Goal: Task Accomplishment & Management: Manage account settings

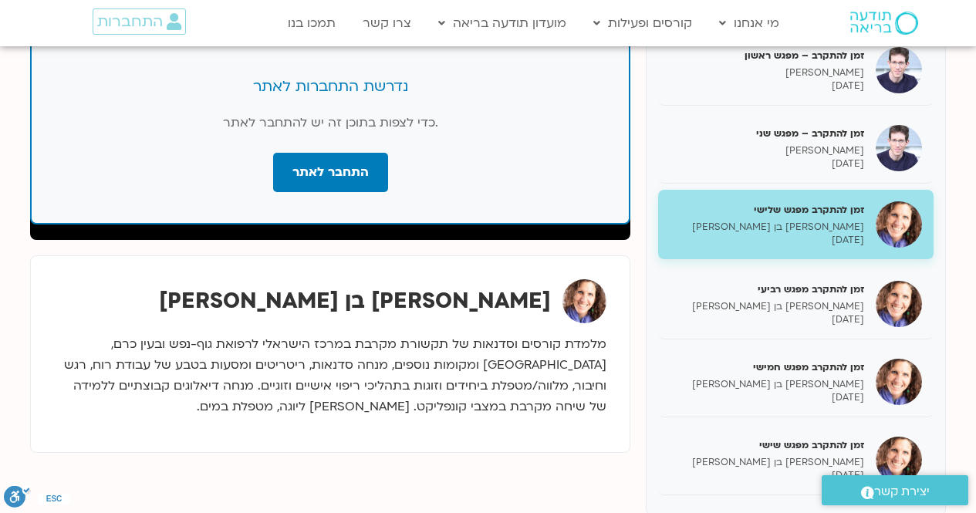
scroll to position [231, 0]
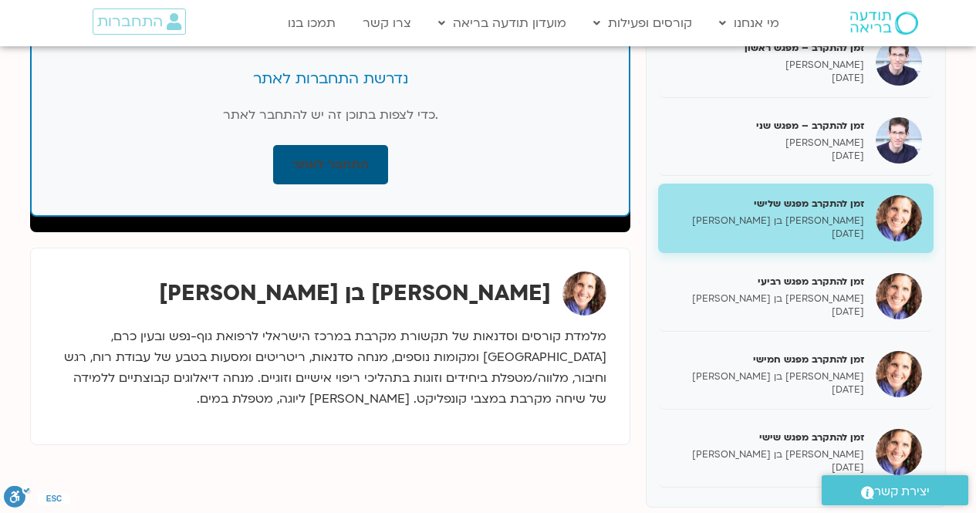
click at [309, 158] on link "התחבר לאתר" at bounding box center [330, 164] width 115 height 39
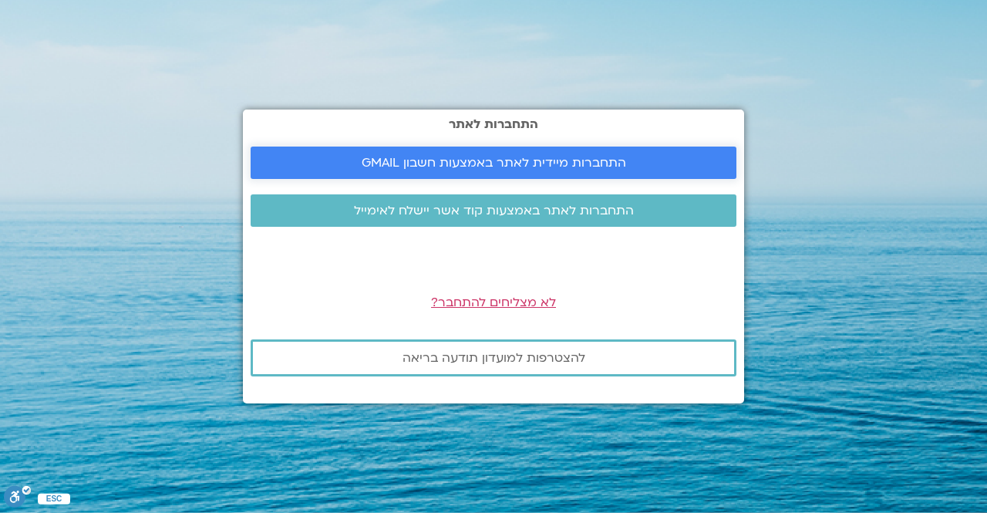
click at [454, 153] on link "התחברות מיידית לאתר באמצעות חשבון GMAIL" at bounding box center [494, 163] width 486 height 32
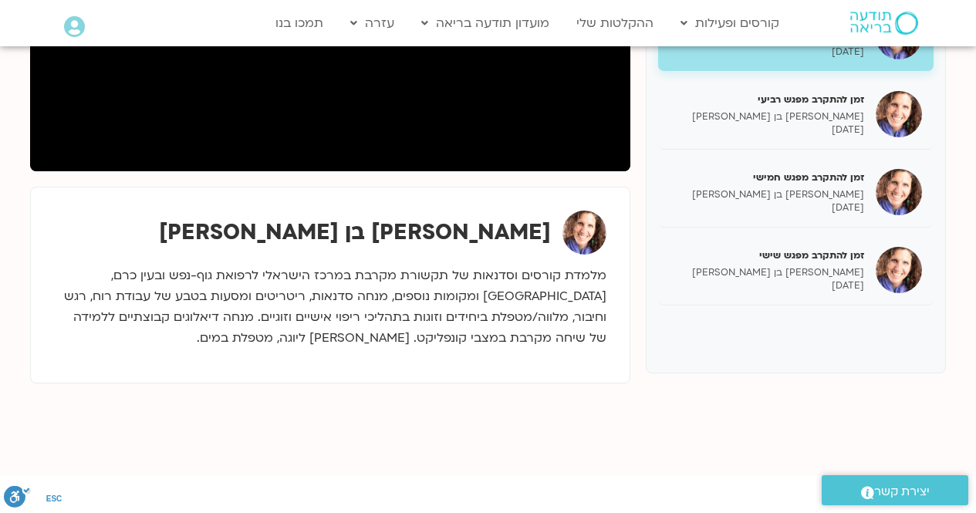
scroll to position [540, 0]
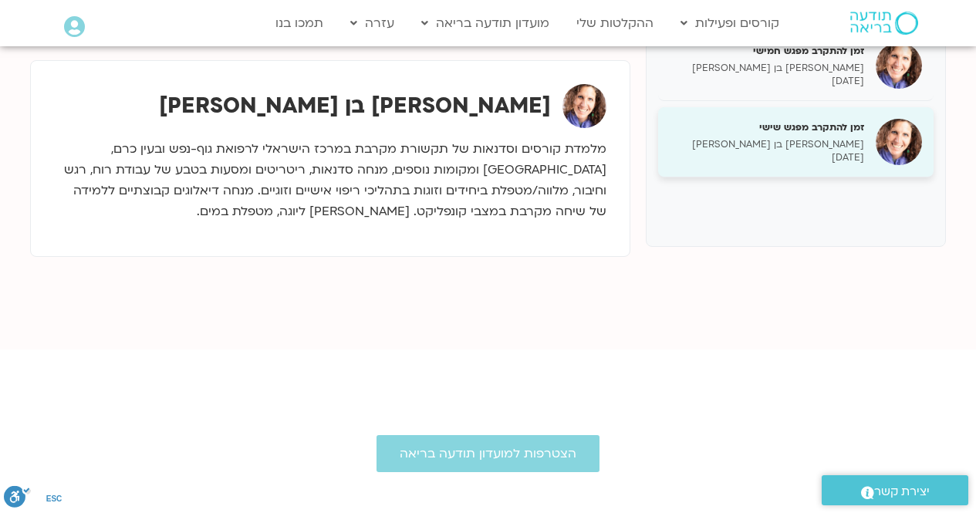
click at [794, 144] on p "[PERSON_NAME] בן [PERSON_NAME]" at bounding box center [766, 144] width 194 height 13
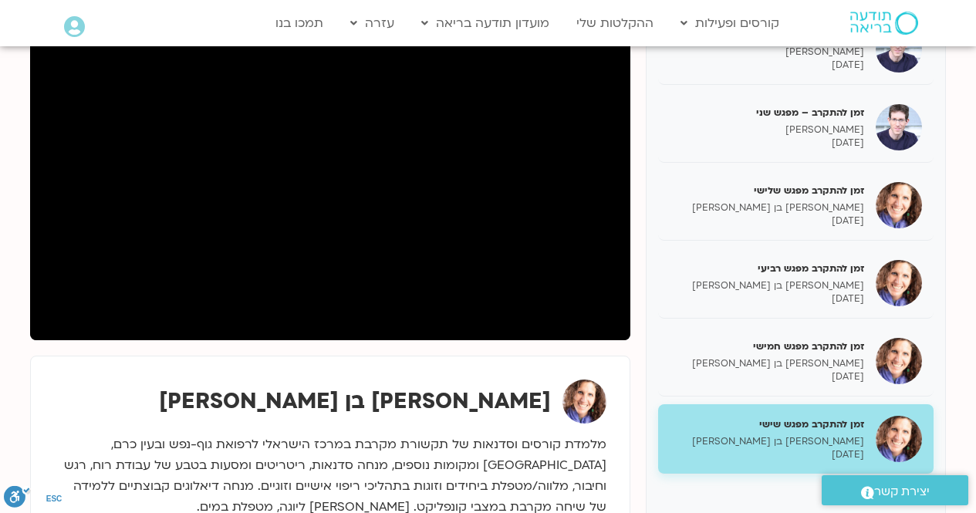
scroll to position [231, 0]
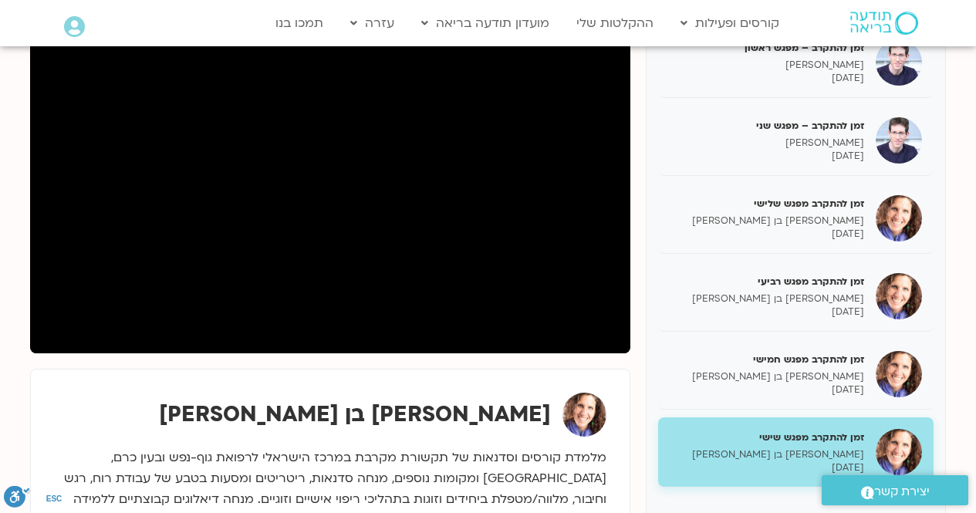
click at [634, 367] on div "זמן להתקרב – מפגש ראשון ערן טייכר 08/07/2025 זמן להתקרב – מפגש שני ערן טייכר 15…" at bounding box center [488, 297] width 916 height 565
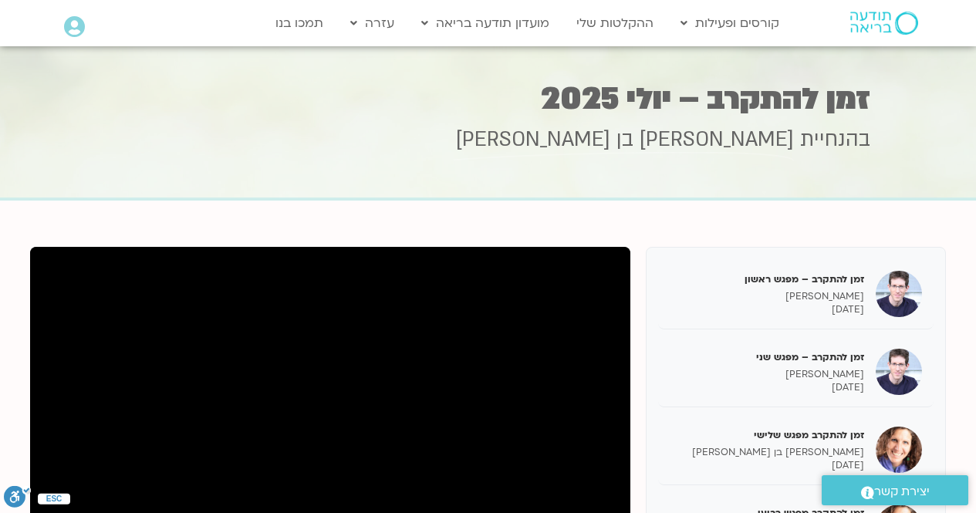
scroll to position [154, 0]
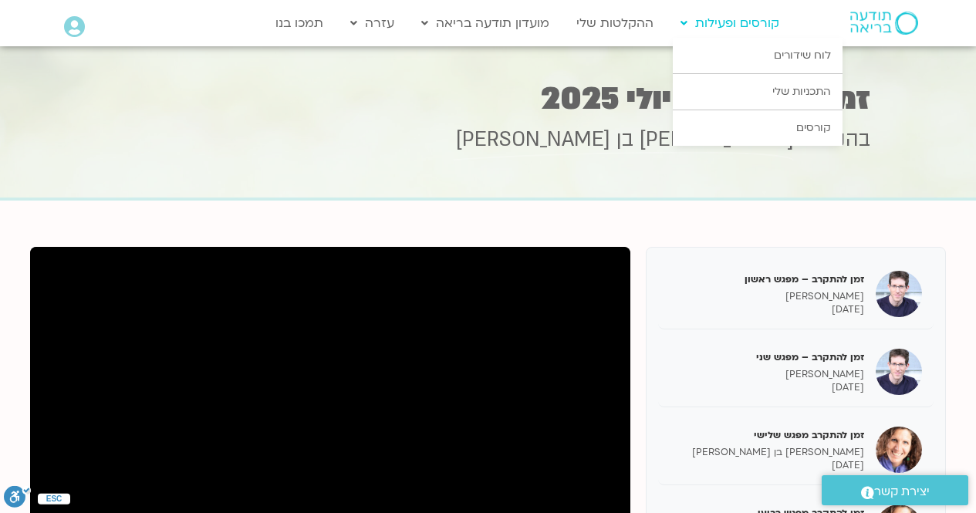
click at [762, 22] on link "קורסים ופעילות" at bounding box center [730, 22] width 114 height 29
click at [797, 95] on link "התכניות שלי" at bounding box center [758, 91] width 170 height 35
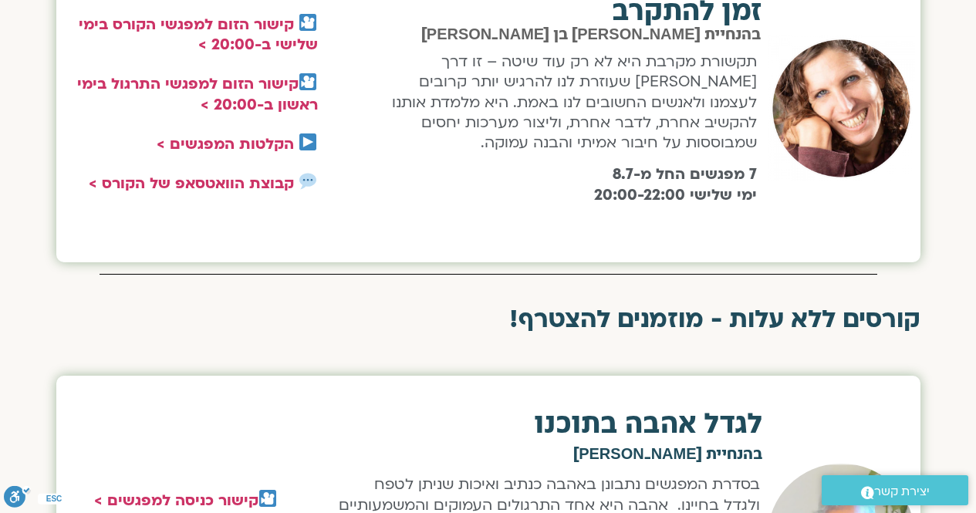
scroll to position [617, 0]
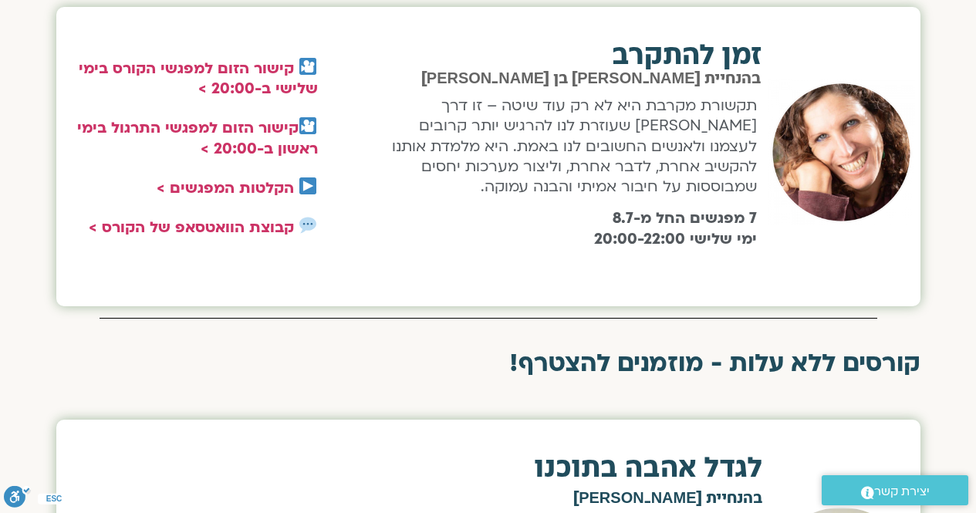
click at [687, 57] on h2 "זמן להתקרב" at bounding box center [567, 56] width 390 height 28
